Goal: Task Accomplishment & Management: Use online tool/utility

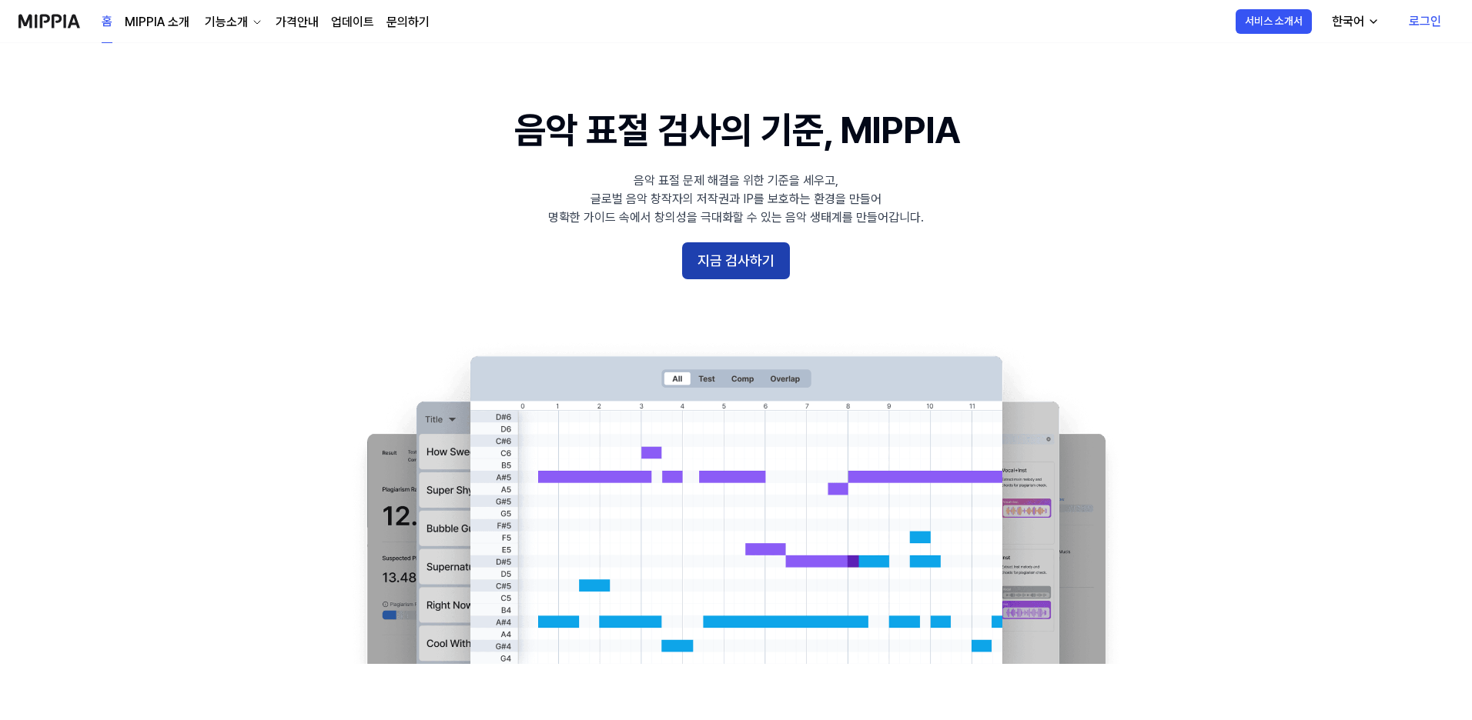
click at [741, 258] on button "지금 검사하기" at bounding box center [736, 260] width 108 height 37
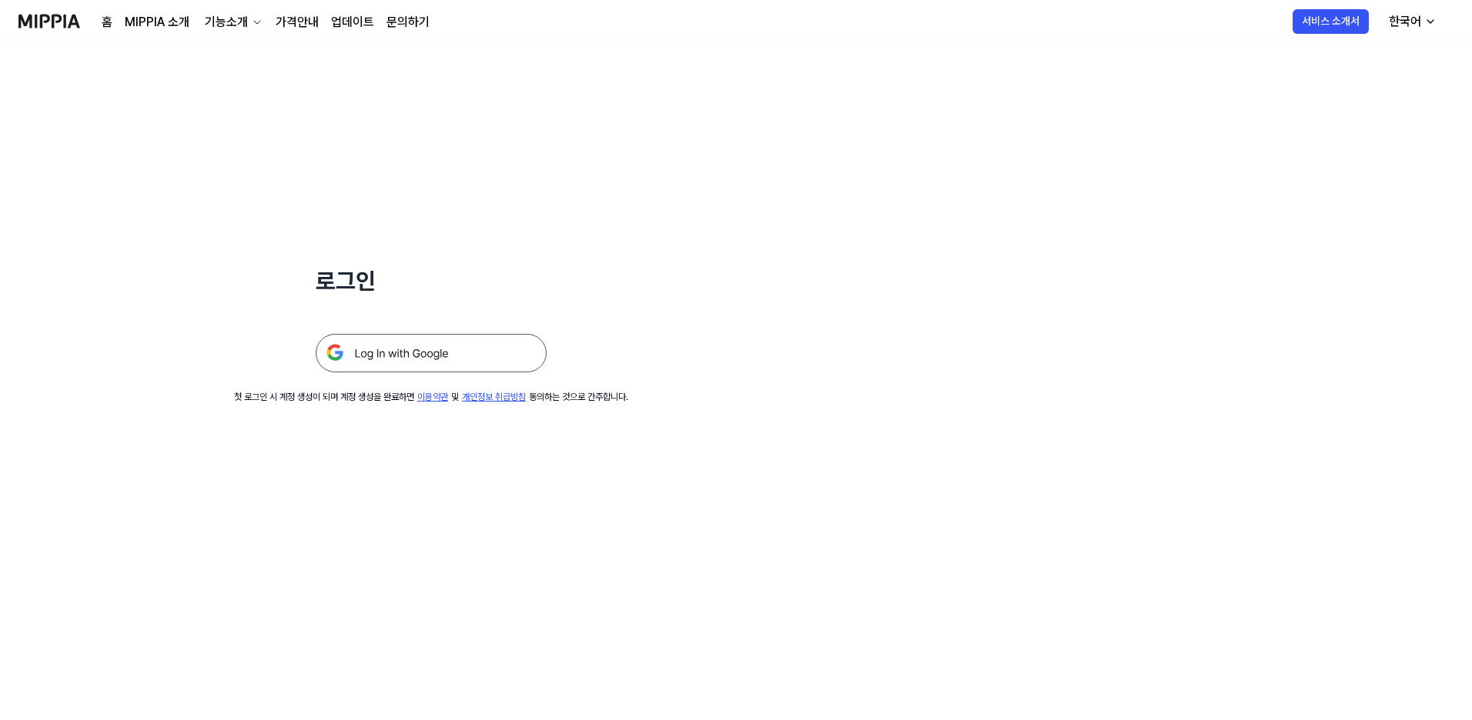
click at [461, 355] on img at bounding box center [431, 353] width 231 height 38
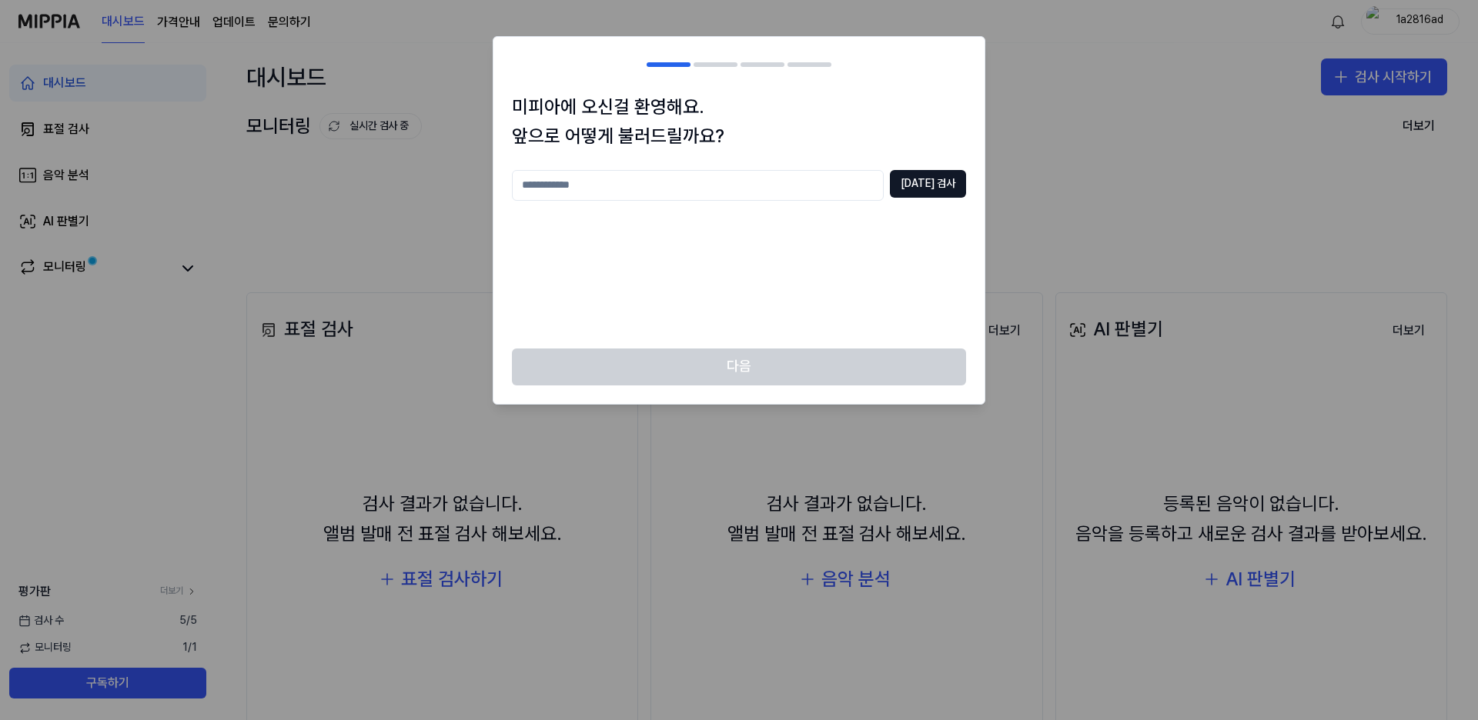
click at [599, 179] on input "text" at bounding box center [698, 185] width 372 height 31
type input "*"
type input "***"
click at [943, 173] on button "[DATE] 검사" at bounding box center [928, 184] width 76 height 28
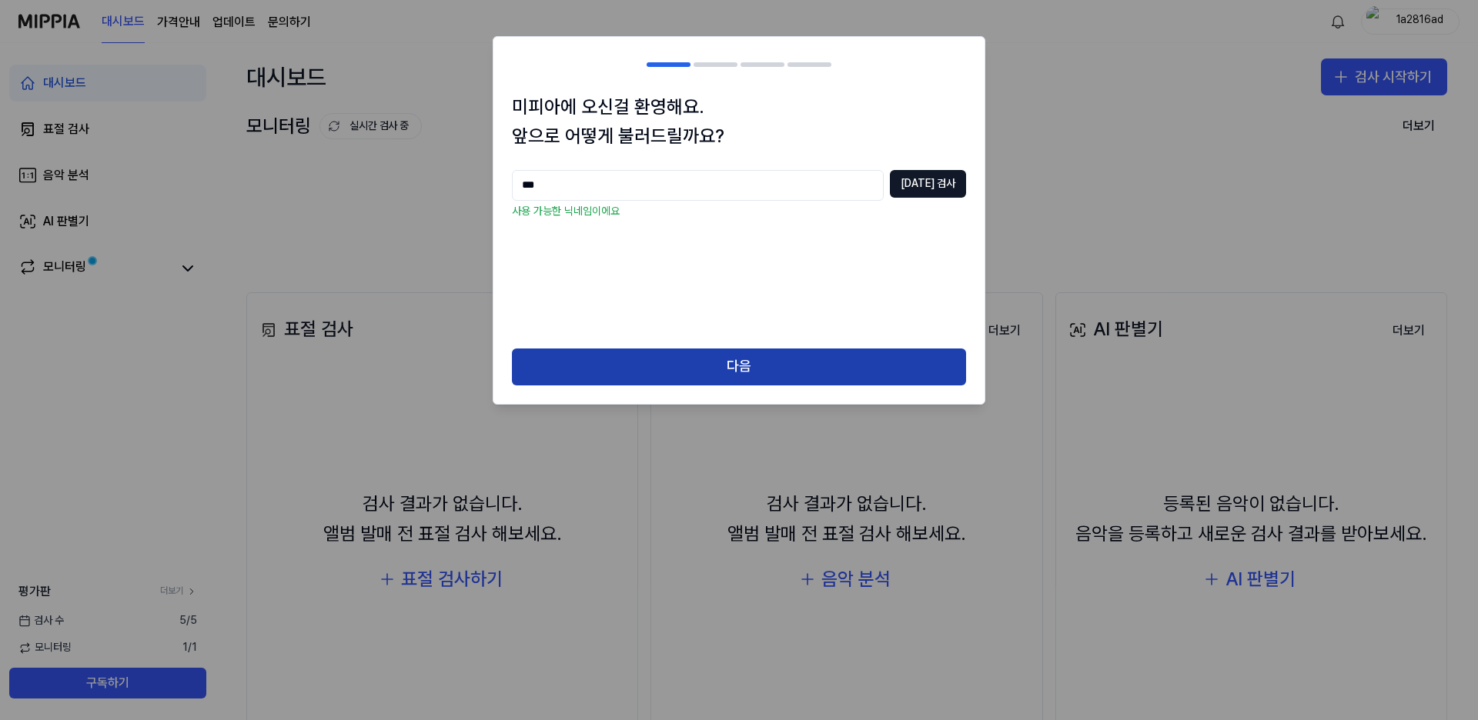
click at [736, 357] on button "다음" at bounding box center [739, 367] width 454 height 37
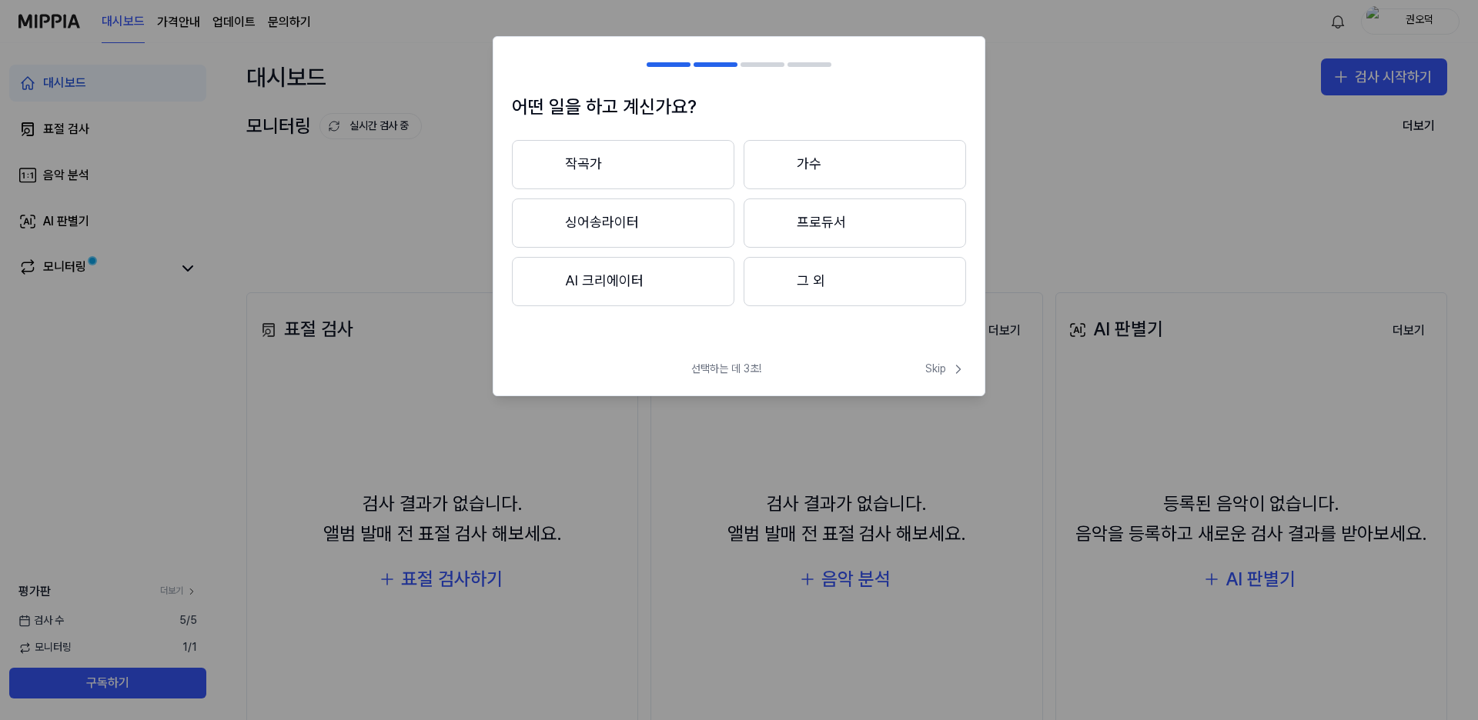
click at [806, 286] on button "그 외" at bounding box center [854, 281] width 222 height 49
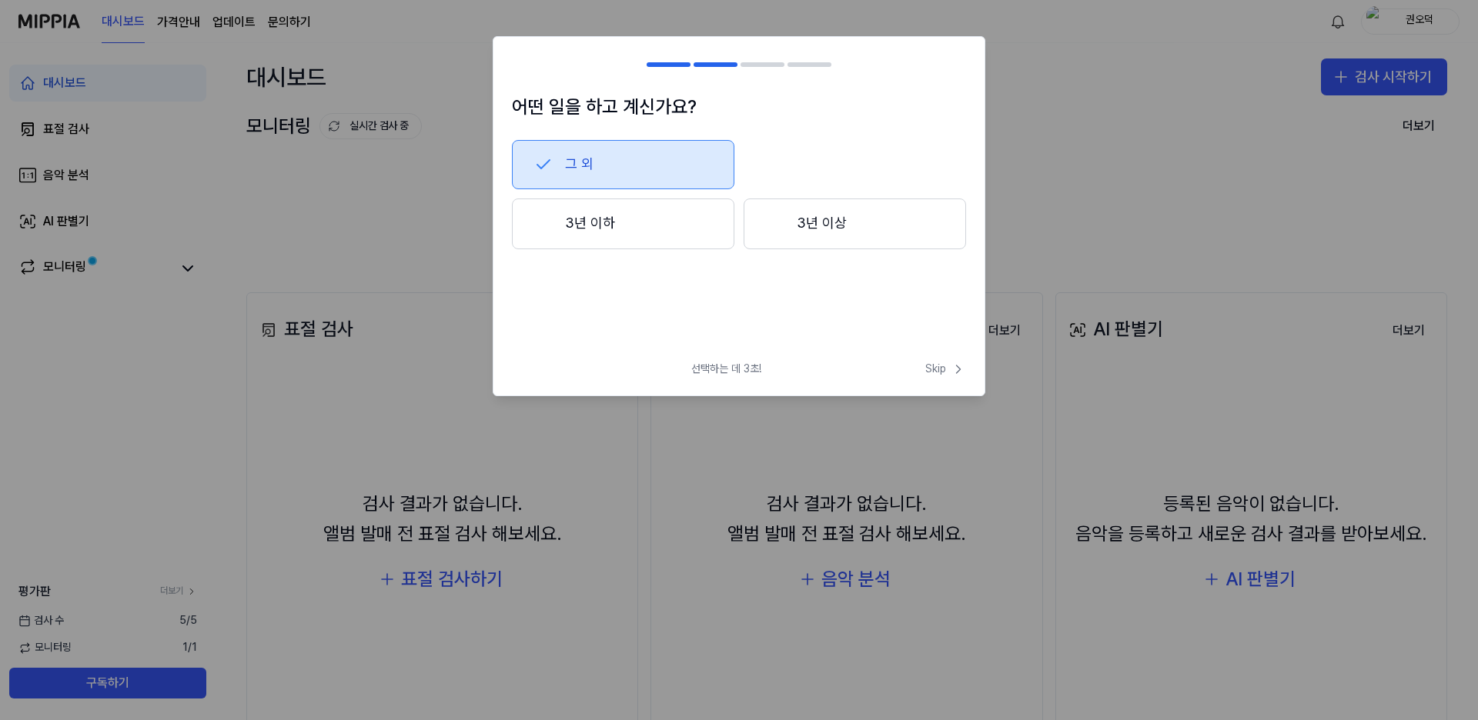
click at [625, 216] on button "3년 이하" at bounding box center [623, 224] width 222 height 51
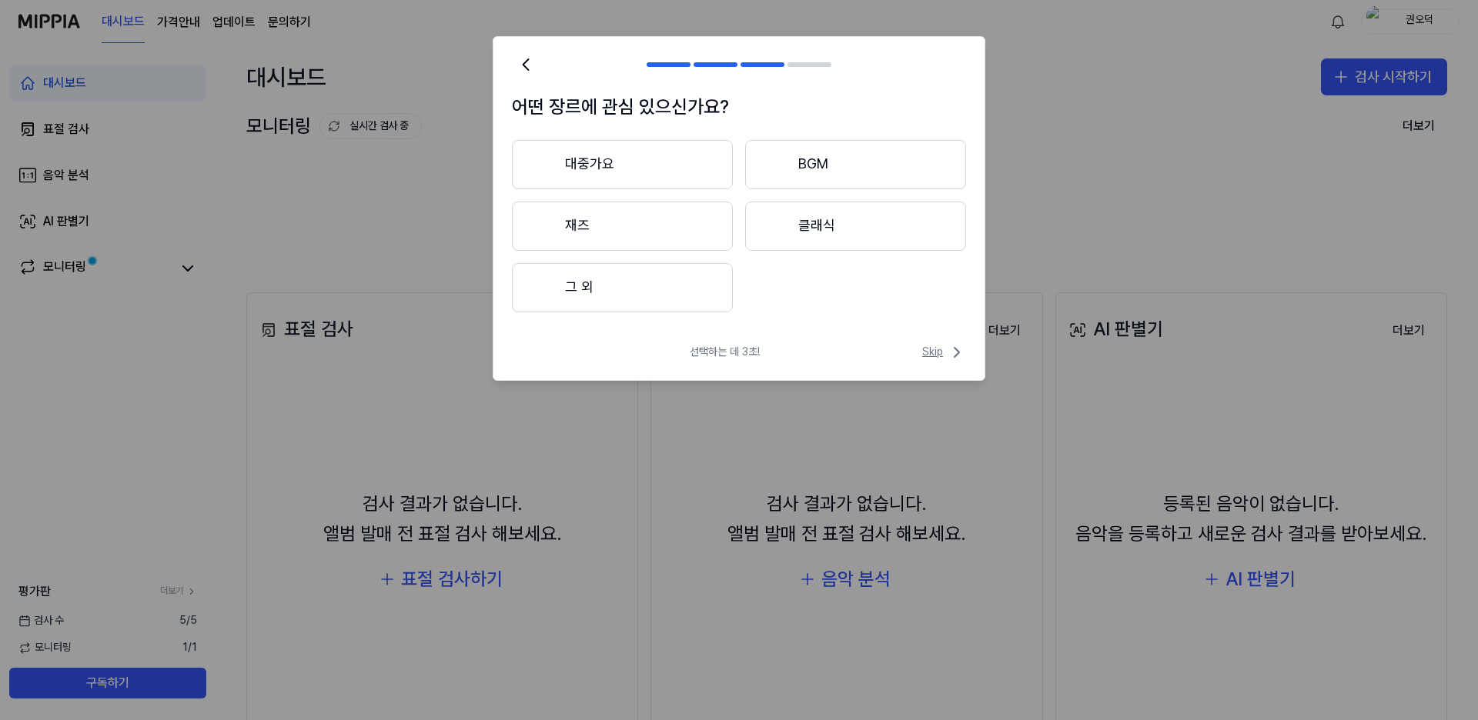
click at [937, 352] on span "Skip" at bounding box center [944, 352] width 44 height 18
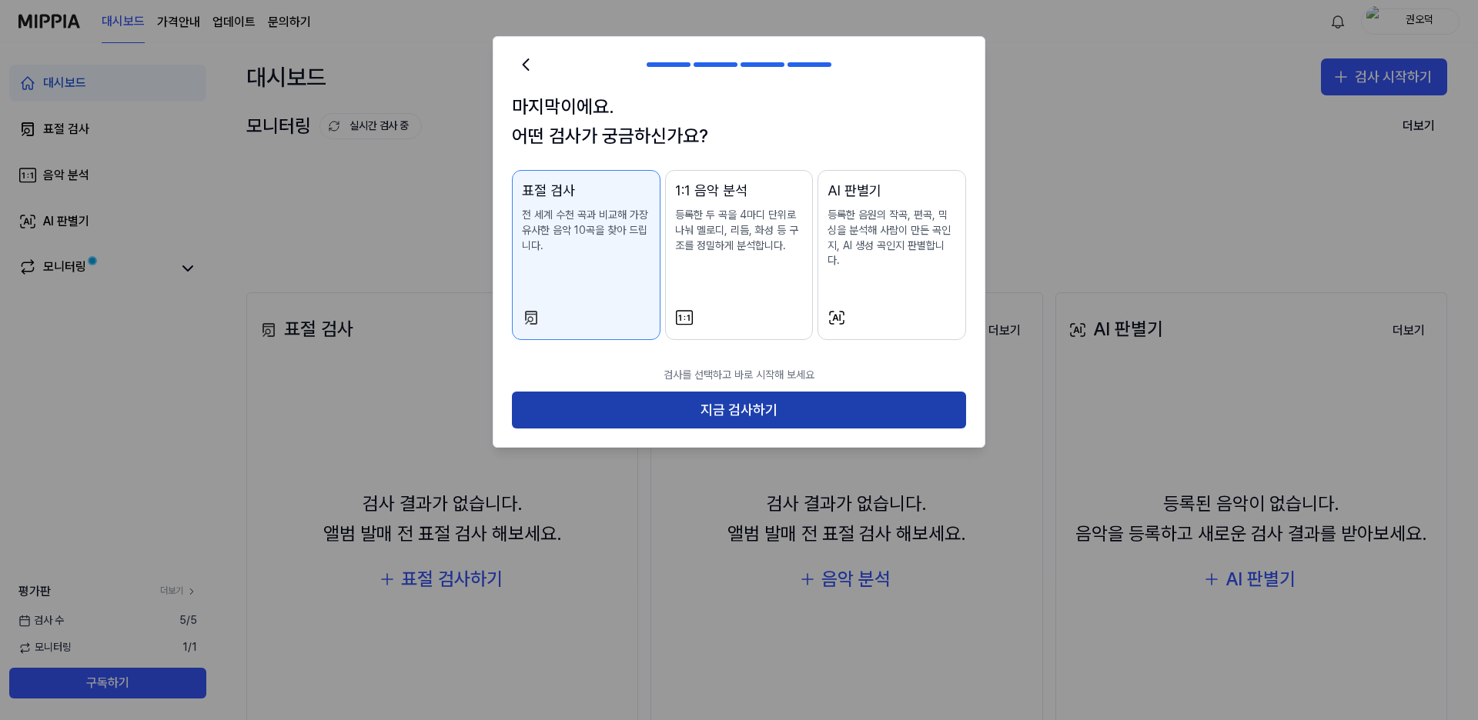
click at [748, 395] on button "지금 검사하기" at bounding box center [739, 410] width 454 height 37
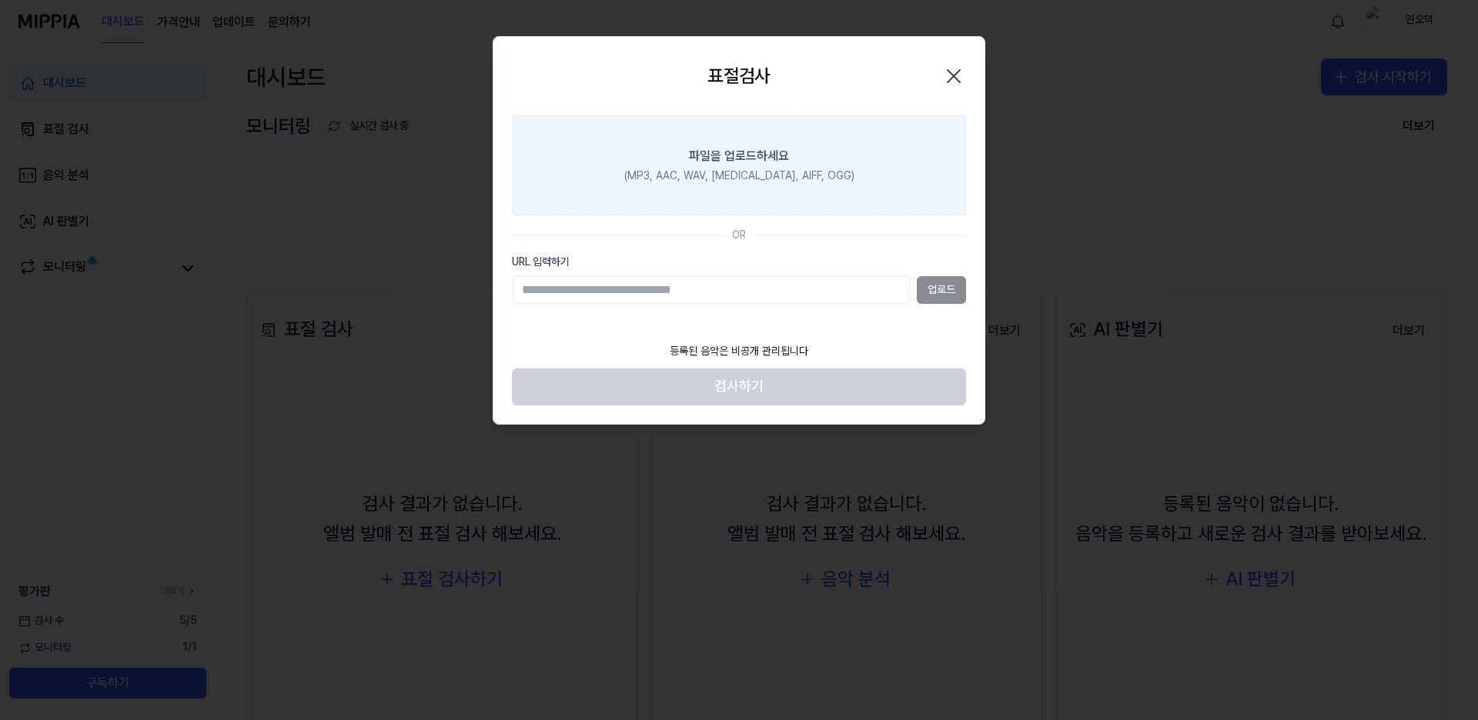
click at [723, 175] on div "(MP3, AAC, WAV, [MEDICAL_DATA], AIFF, OGG)" at bounding box center [739, 176] width 230 height 15
click at [0, 0] on input "파일을 업로드하세요 (MP3, AAC, WAV, [MEDICAL_DATA], AIFF, OGG)" at bounding box center [0, 0] width 0 height 0
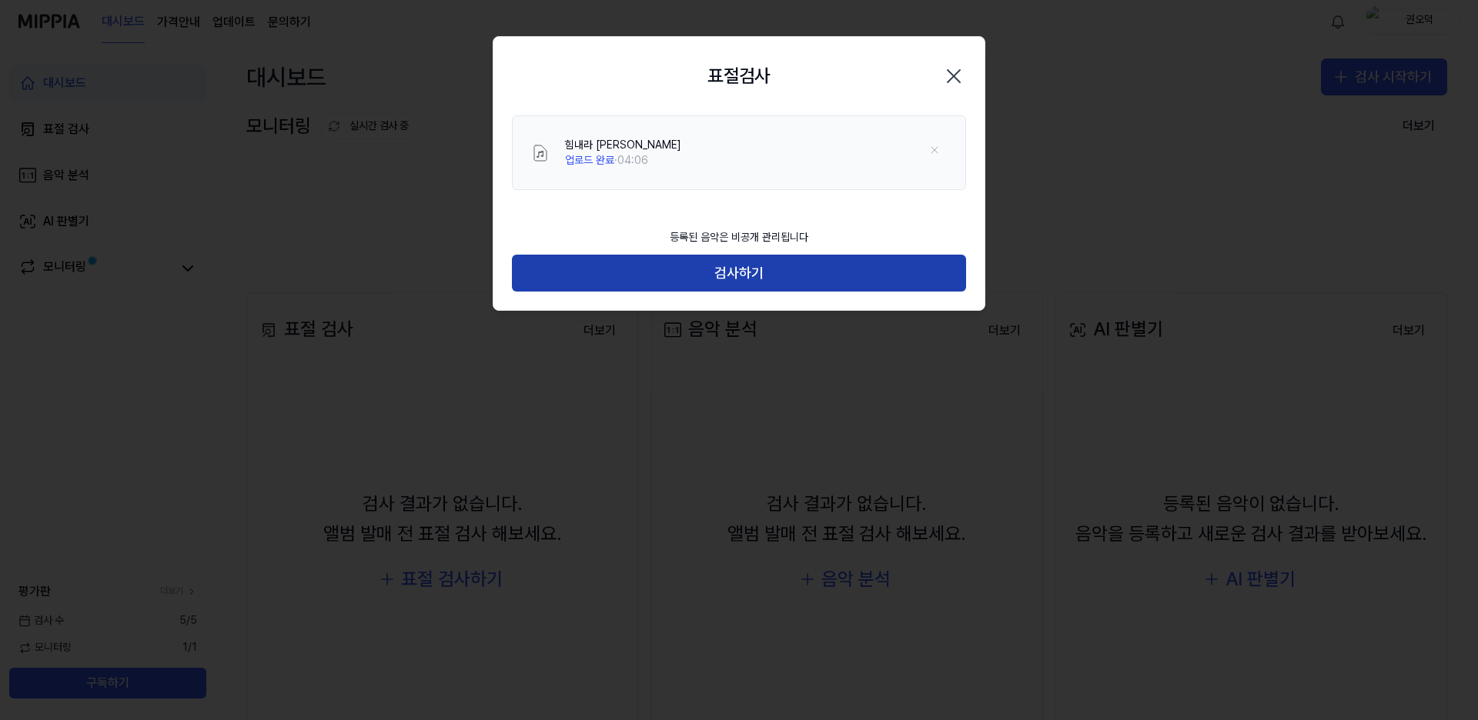
click at [750, 269] on button "검사하기" at bounding box center [739, 273] width 454 height 37
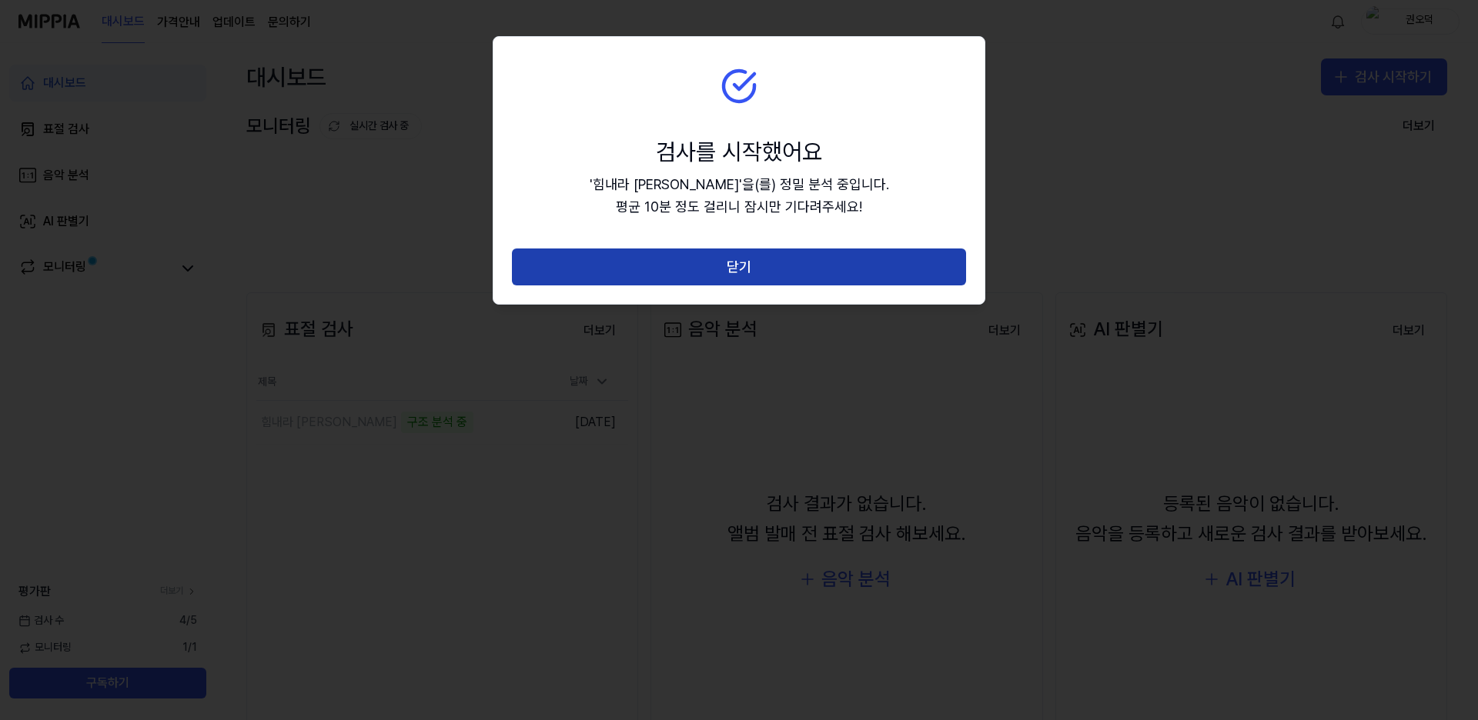
click at [753, 259] on button "닫기" at bounding box center [739, 267] width 454 height 37
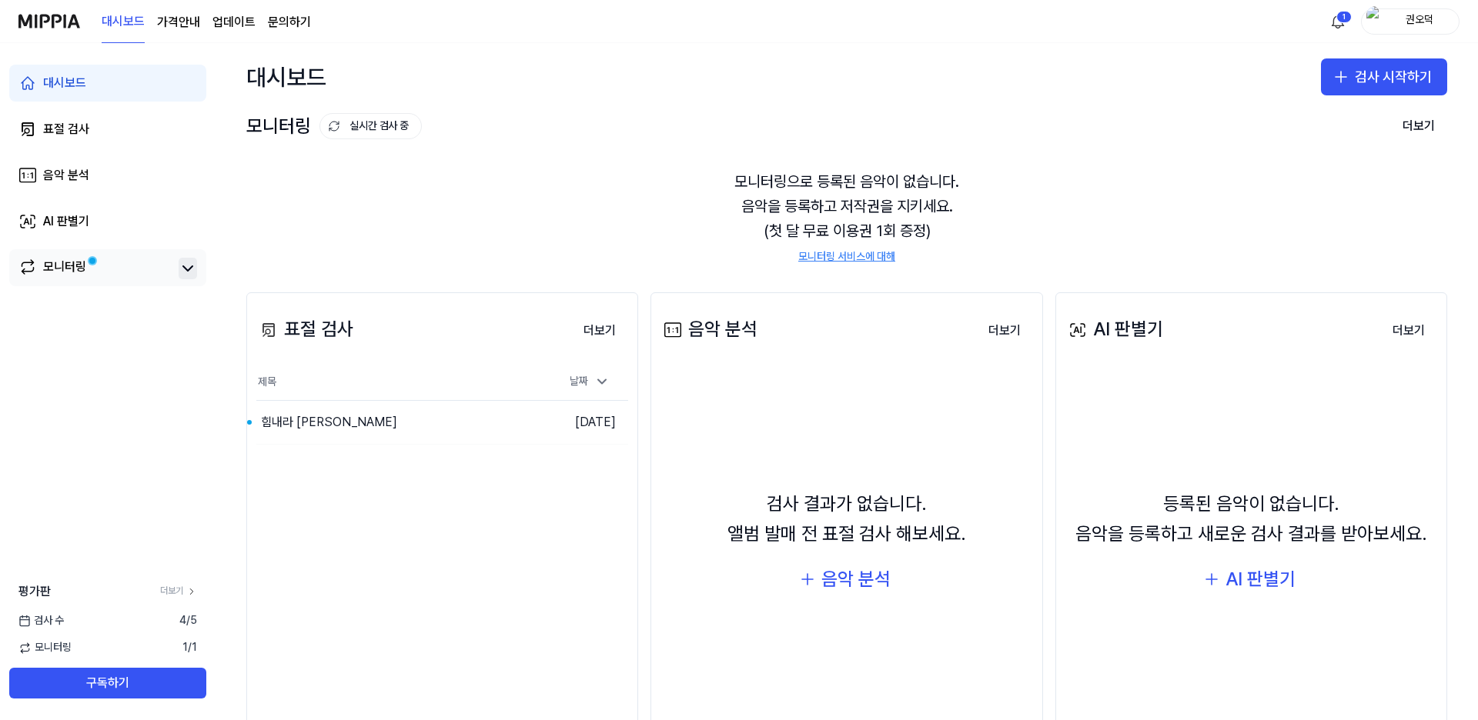
click at [189, 269] on icon at bounding box center [187, 268] width 9 height 5
click at [520, 421] on button "이동하기" at bounding box center [506, 422] width 55 height 25
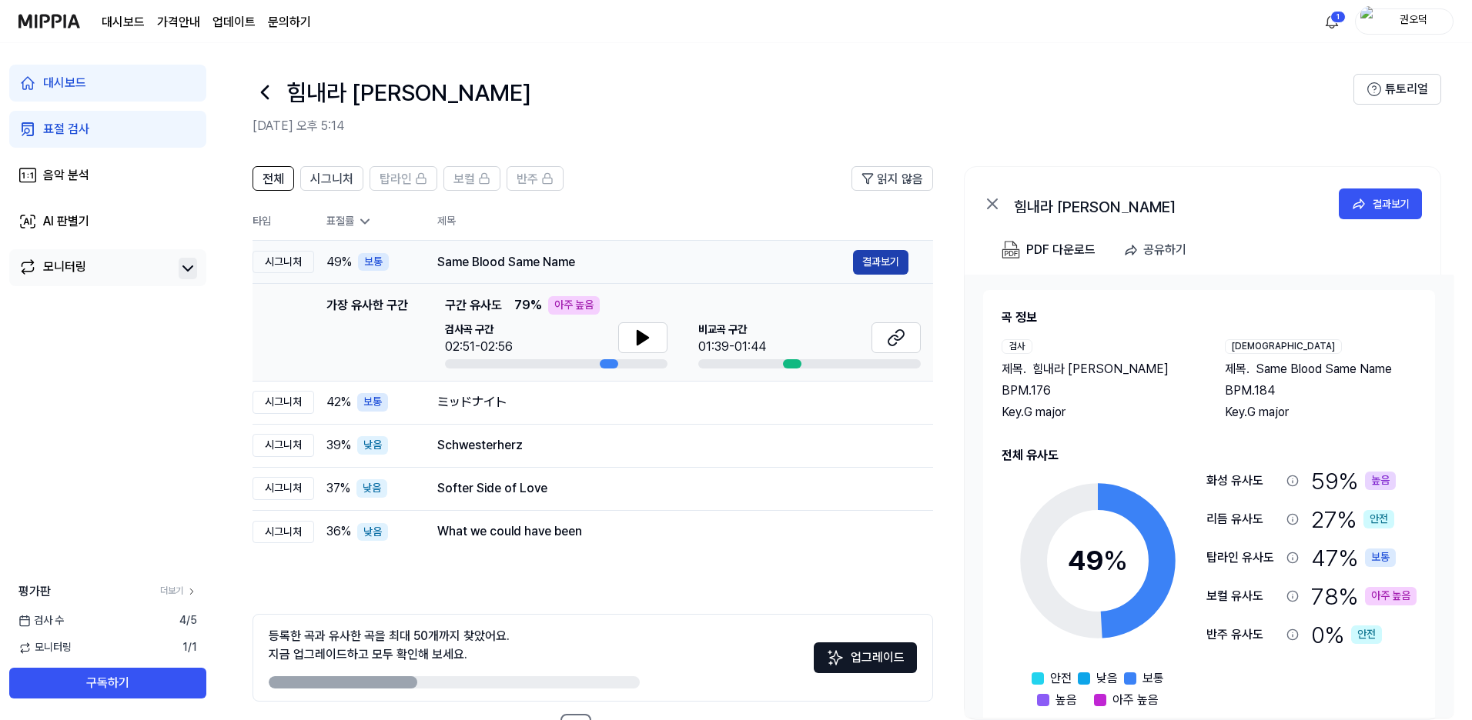
click at [877, 260] on button "결과보기" at bounding box center [880, 262] width 55 height 25
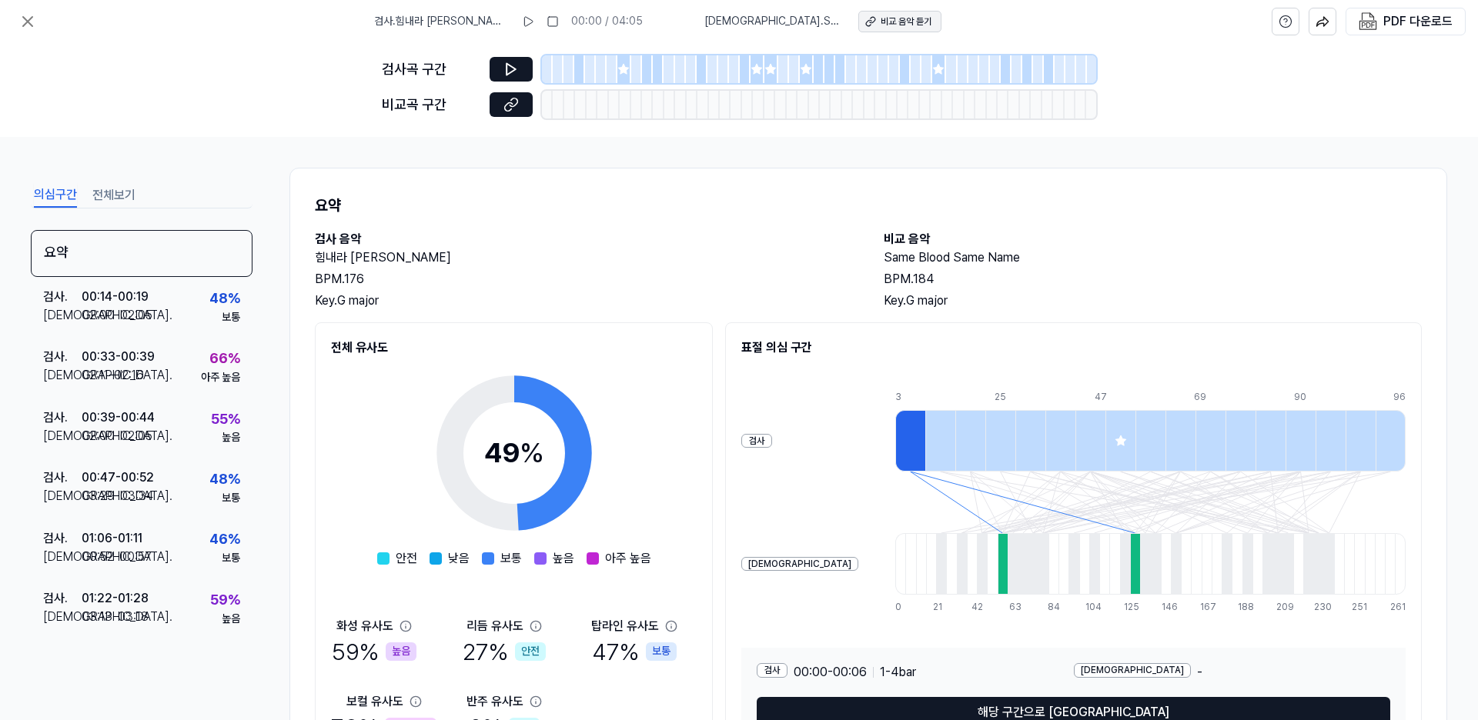
click at [881, 18] on div "비교 음악 듣기" at bounding box center [905, 21] width 51 height 13
